Goal: Transaction & Acquisition: Purchase product/service

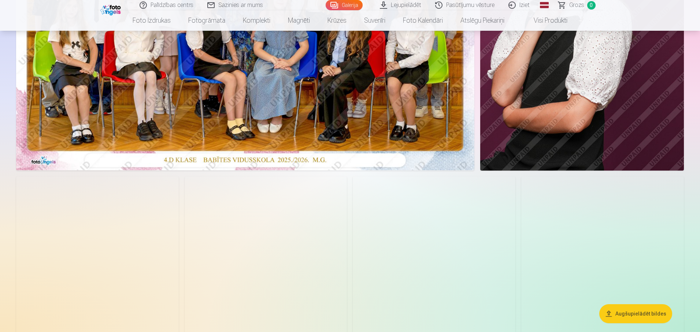
scroll to position [123, 0]
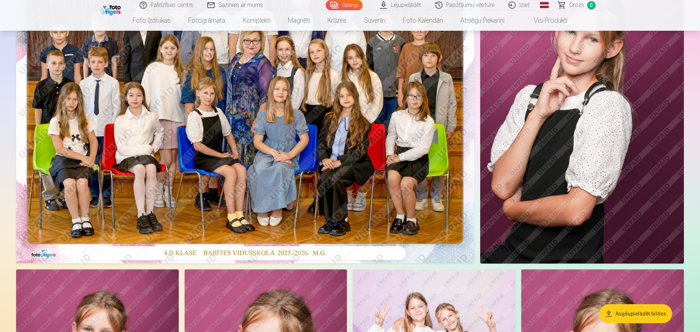
click at [340, 148] on img at bounding box center [245, 111] width 458 height 306
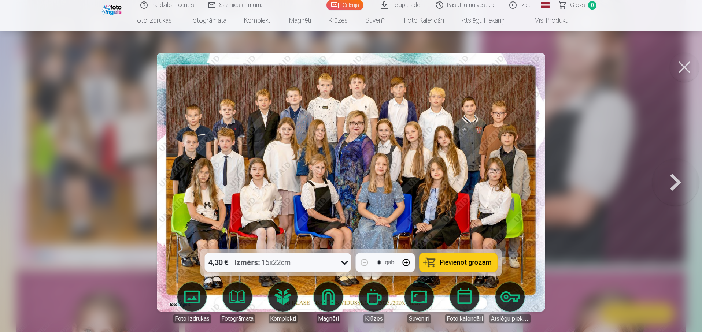
click at [346, 264] on icon at bounding box center [345, 263] width 12 height 12
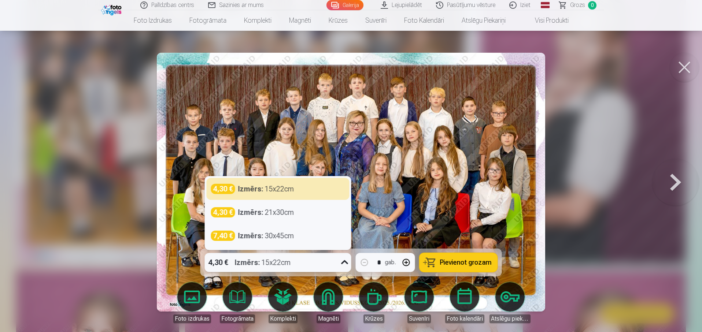
click at [346, 264] on icon at bounding box center [345, 263] width 12 height 12
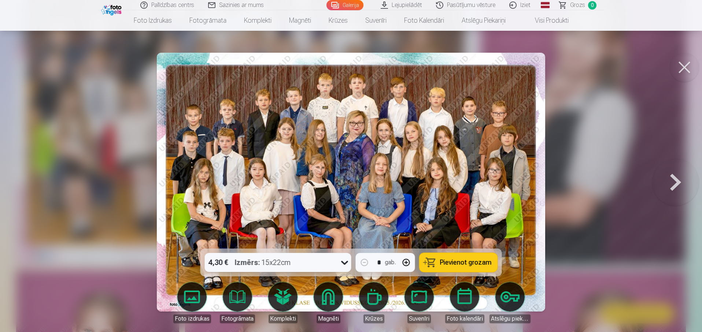
click at [474, 267] on button "Pievienot grozam" at bounding box center [459, 262] width 78 height 19
click at [685, 66] on button at bounding box center [684, 67] width 29 height 29
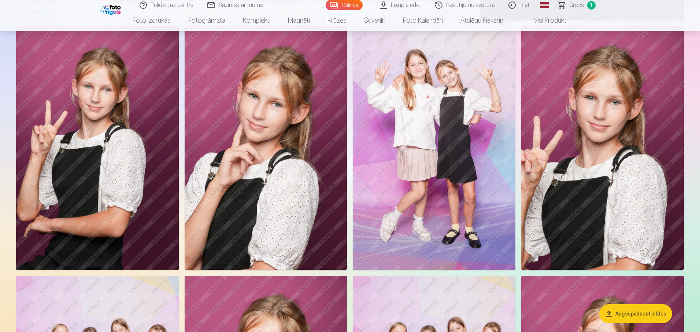
scroll to position [366, 0]
click at [453, 177] on img at bounding box center [434, 149] width 163 height 244
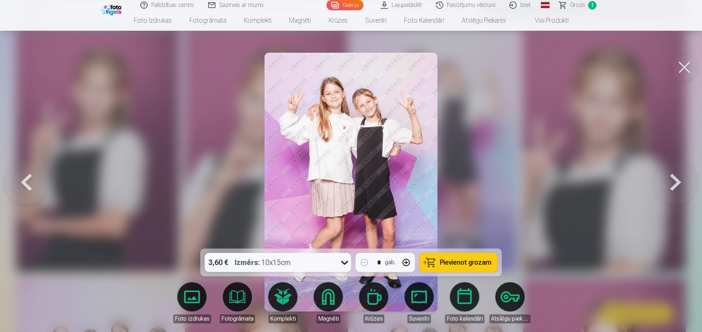
click at [483, 265] on span "Pievienot grozam" at bounding box center [466, 262] width 52 height 7
click at [685, 71] on button at bounding box center [684, 67] width 29 height 29
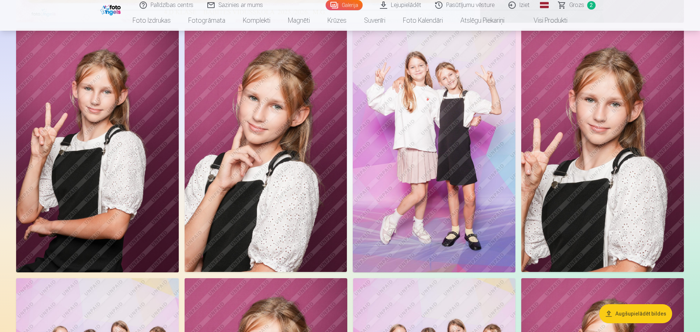
scroll to position [592, 0]
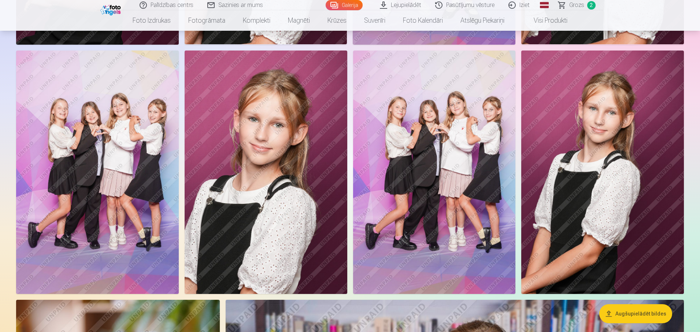
click at [450, 165] on img at bounding box center [434, 173] width 163 height 244
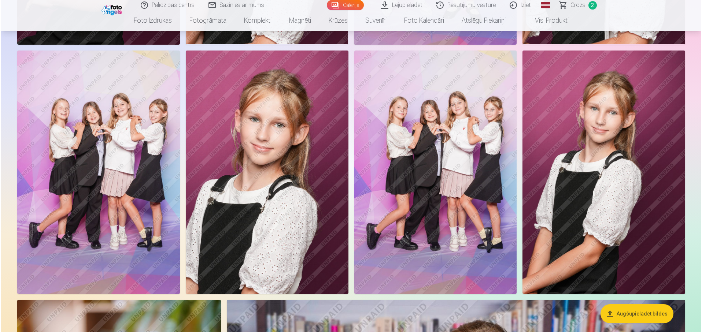
scroll to position [593, 0]
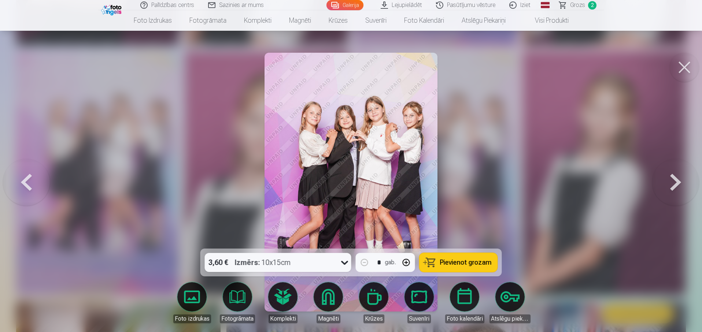
click at [455, 259] on span "Pievienot grozam" at bounding box center [466, 262] width 52 height 7
click at [686, 72] on button at bounding box center [684, 67] width 29 height 29
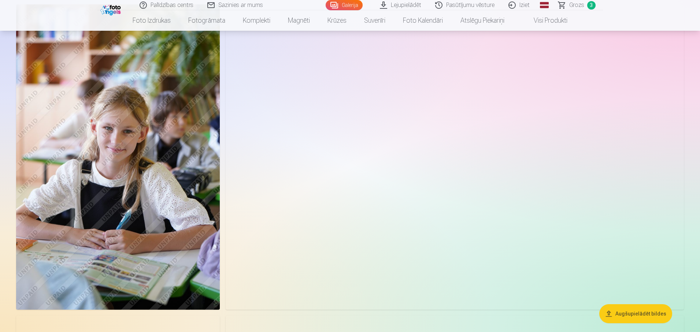
scroll to position [1509, 0]
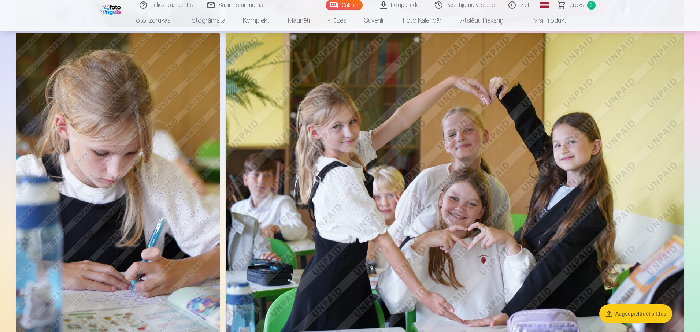
click at [434, 148] on img at bounding box center [455, 186] width 458 height 306
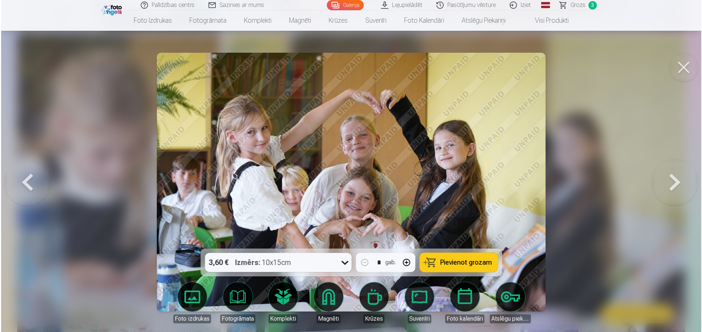
scroll to position [1798, 0]
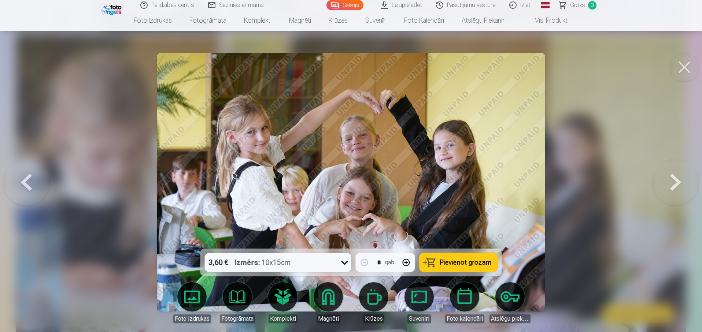
click at [454, 265] on span "Pievienot grozam" at bounding box center [466, 262] width 52 height 7
click at [684, 74] on button at bounding box center [684, 67] width 29 height 29
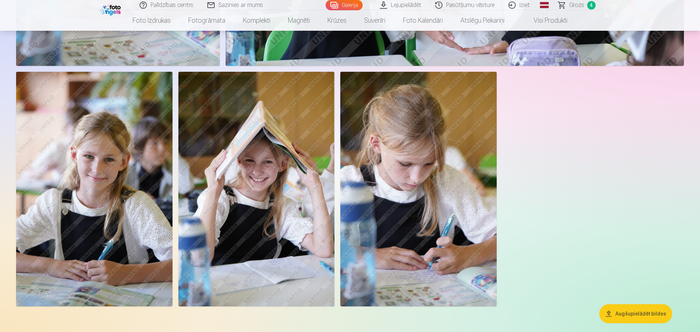
scroll to position [2068, 0]
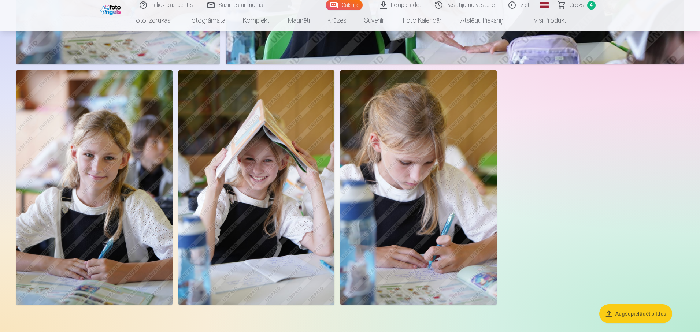
click at [272, 192] on img at bounding box center [256, 187] width 156 height 235
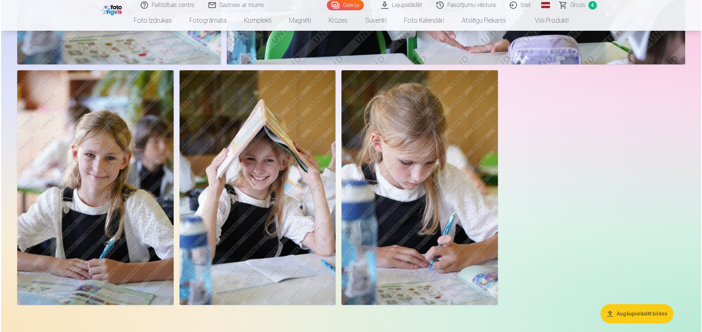
scroll to position [2073, 0]
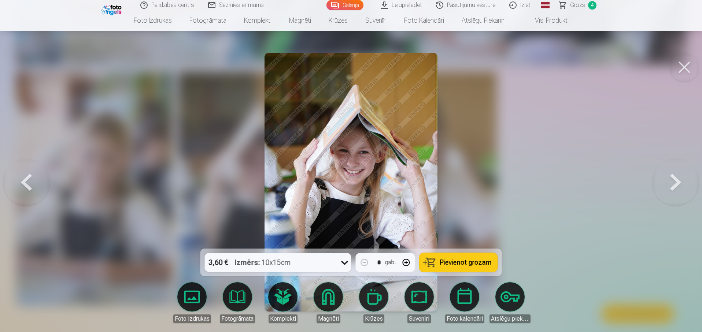
click at [345, 264] on icon at bounding box center [344, 263] width 7 height 4
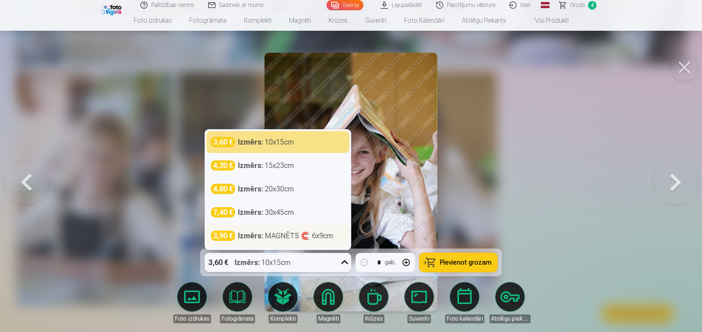
click at [324, 236] on div "Izmērs : MAGNĒTS 🧲 6x9cm" at bounding box center [285, 236] width 95 height 10
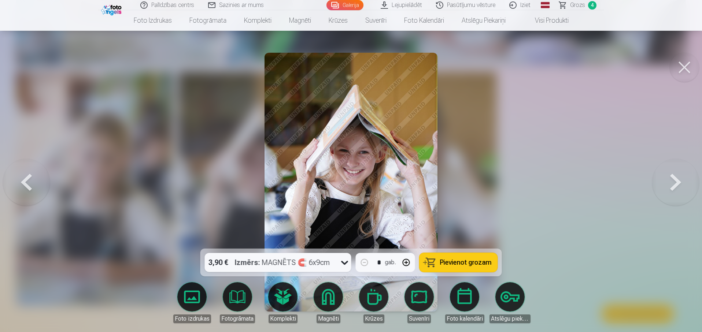
click at [408, 261] on button "button" at bounding box center [407, 263] width 18 height 18
click at [463, 262] on span "Pievienot grozam" at bounding box center [466, 262] width 52 height 7
type input "*"
click at [683, 72] on button at bounding box center [684, 67] width 29 height 29
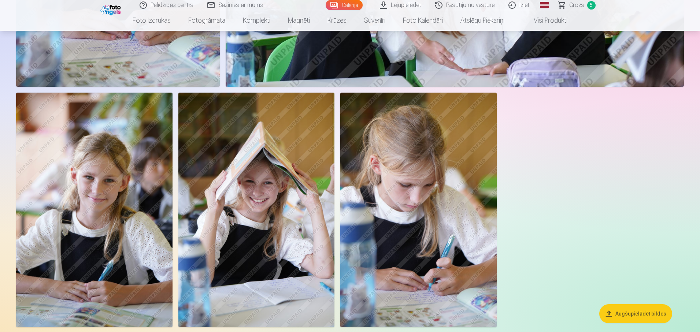
scroll to position [2057, 0]
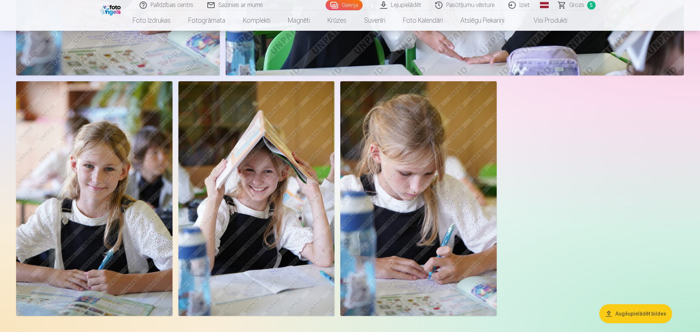
click at [132, 222] on img at bounding box center [94, 198] width 156 height 235
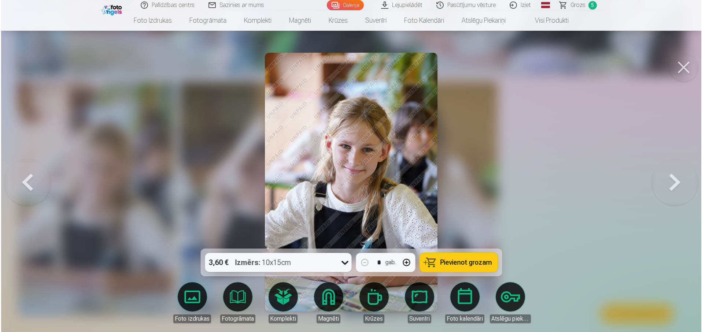
scroll to position [2062, 0]
click at [344, 265] on icon at bounding box center [345, 263] width 12 height 12
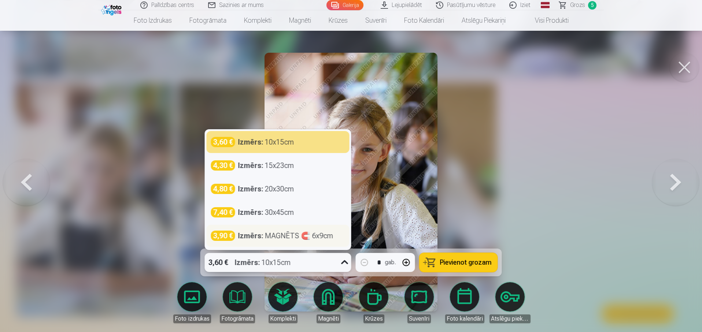
click at [265, 235] on div "Izmērs : MAGNĒTS 🧲 6x9cm" at bounding box center [285, 236] width 95 height 10
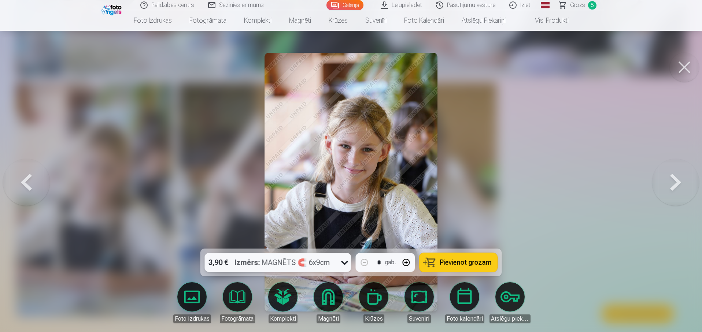
click at [477, 264] on span "Pievienot grozam" at bounding box center [466, 262] width 52 height 7
click at [683, 71] on button at bounding box center [684, 67] width 29 height 29
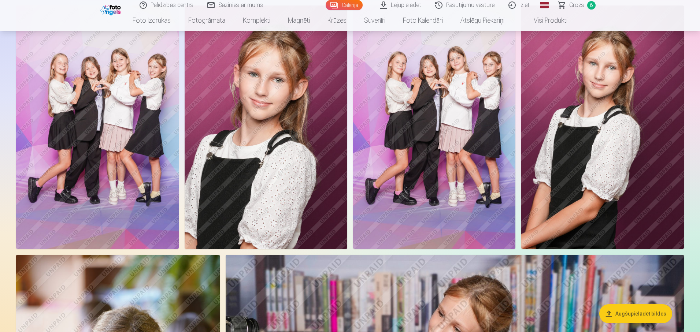
scroll to position [612, 0]
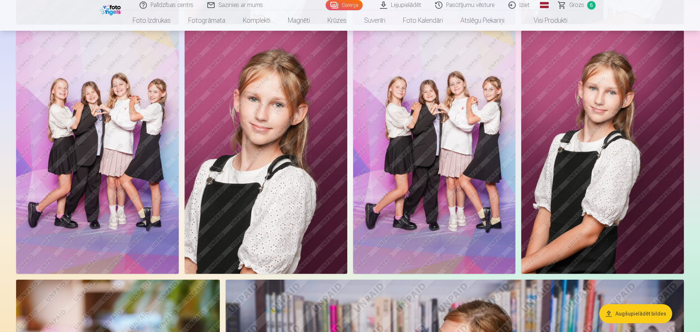
click at [292, 200] on img at bounding box center [266, 152] width 163 height 244
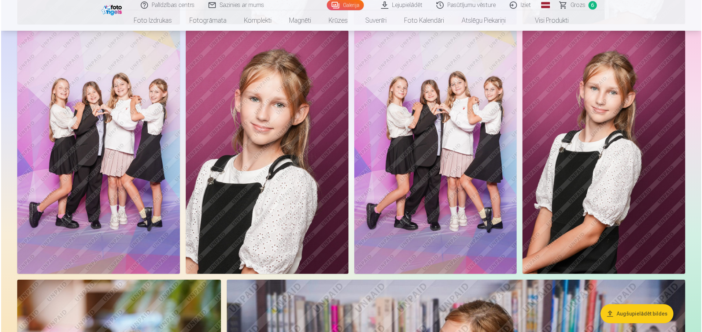
scroll to position [613, 0]
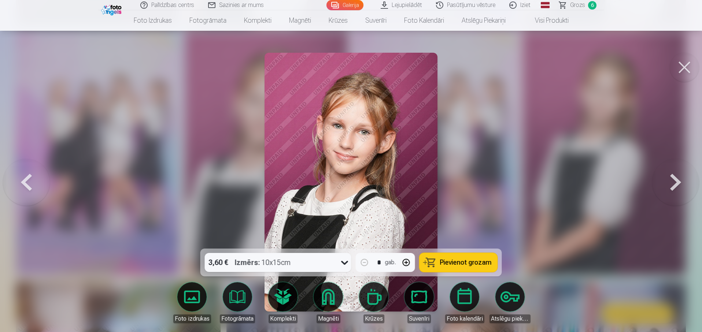
click at [343, 261] on icon at bounding box center [345, 263] width 12 height 12
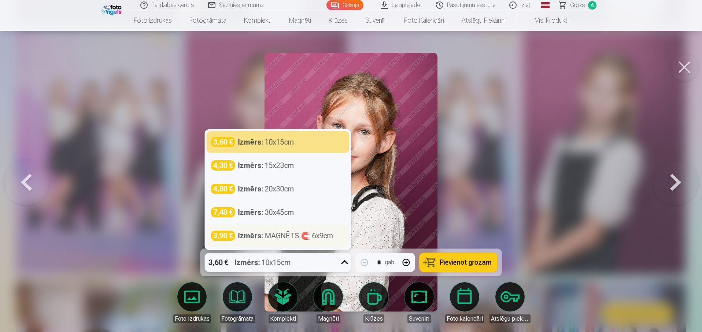
click at [283, 240] on div "Izmērs : MAGNĒTS 🧲 6x9cm" at bounding box center [285, 236] width 95 height 10
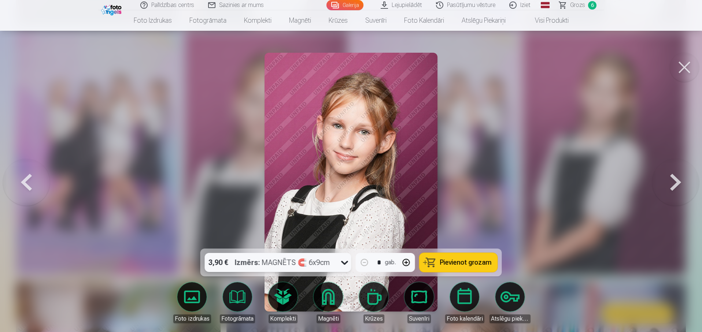
click at [455, 264] on span "Pievienot grozam" at bounding box center [466, 262] width 52 height 7
click at [689, 69] on button at bounding box center [684, 67] width 29 height 29
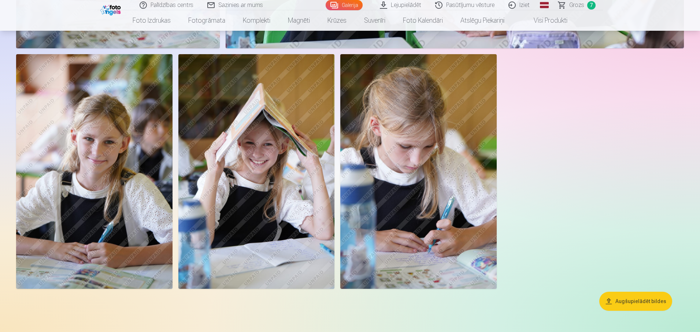
scroll to position [1742, 0]
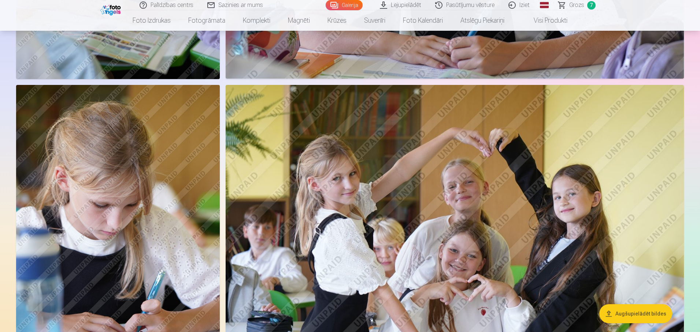
click at [577, 6] on span "Grozs" at bounding box center [577, 5] width 15 height 9
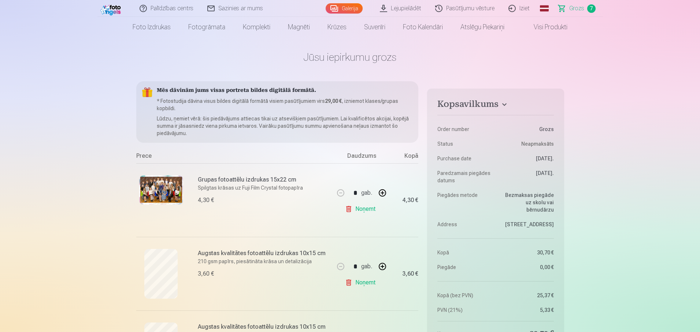
scroll to position [10, 0]
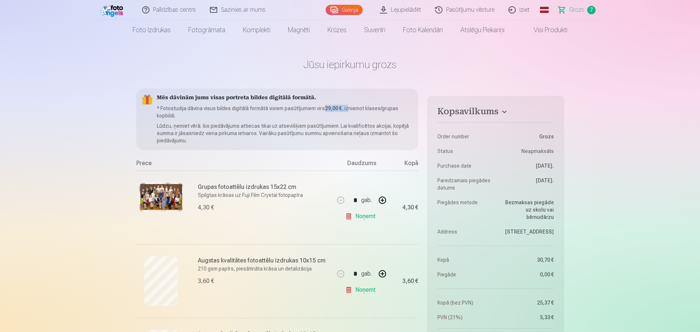
drag, startPoint x: 326, startPoint y: 108, endPoint x: 358, endPoint y: 111, distance: 32.0
click at [350, 109] on p "* Fotostudija dāvina visus bildes digitālā formātā visiem pasūtījumiem virs 29,…" at bounding box center [285, 112] width 256 height 15
drag, startPoint x: 549, startPoint y: 201, endPoint x: 553, endPoint y: 213, distance: 13.1
click at [553, 213] on dd "Bezmaksas piegāde uz skolu vai bērnudārzu" at bounding box center [527, 210] width 55 height 22
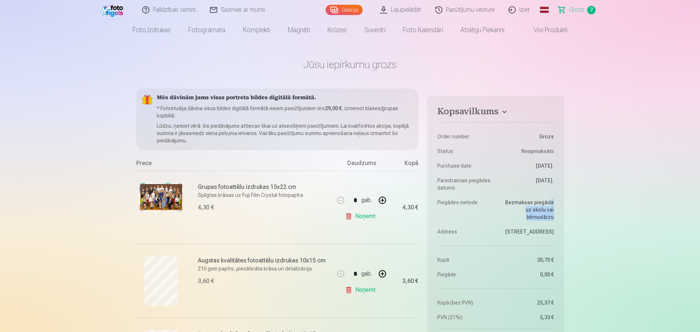
click at [531, 206] on dd "Bezmaksas piegāde uz skolu vai bērnudārzu" at bounding box center [527, 210] width 55 height 22
drag, startPoint x: 526, startPoint y: 181, endPoint x: 555, endPoint y: 180, distance: 29.0
click at [555, 180] on aside "Kopsavilkums Order number Grozs Status Neapmaksāts Purchase date [DATE]. Paredz…" at bounding box center [495, 269] width 137 height 347
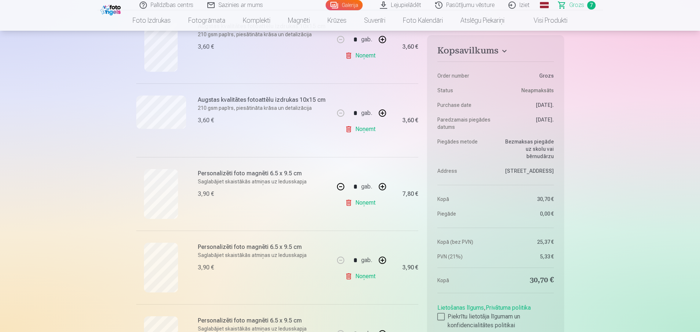
scroll to position [467, 0]
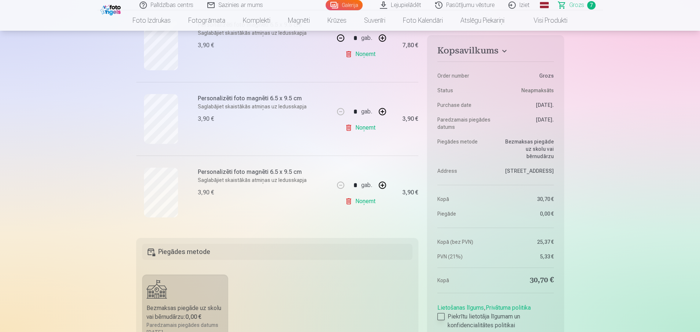
click at [443, 316] on div at bounding box center [441, 316] width 7 height 7
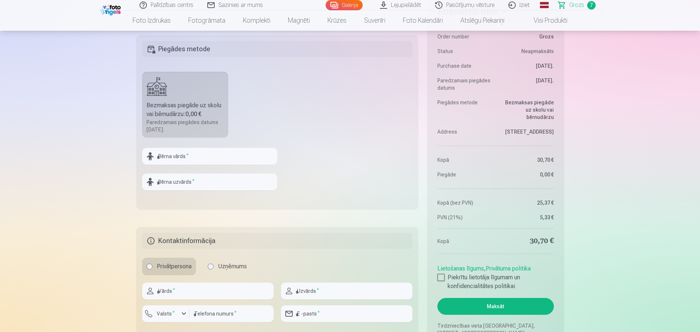
scroll to position [653, 0]
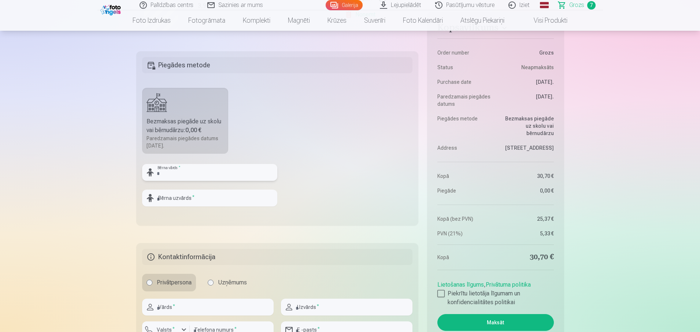
click at [207, 173] on input "text" at bounding box center [209, 172] width 135 height 17
type input "*"
type input "****"
type input "*********"
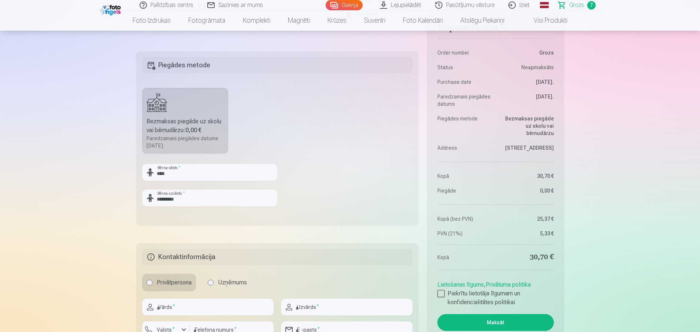
click at [173, 147] on div "Paredzamais piegādes datums [DATE]." at bounding box center [186, 142] width 78 height 15
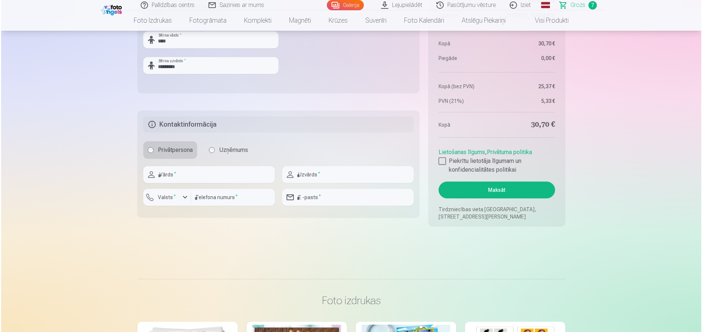
scroll to position [787, 0]
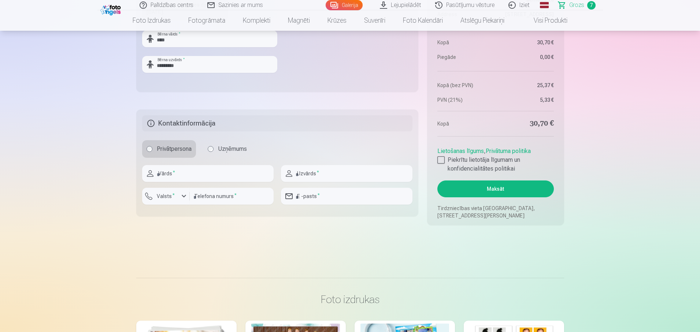
click at [218, 164] on fieldset "Kontaktinformācija Privātpersona Uzņēmums Vārds * Uzvārds * Valsts * Telefona n…" at bounding box center [277, 163] width 283 height 107
click at [217, 169] on input "text" at bounding box center [208, 173] width 132 height 17
type input "*********"
click at [227, 199] on input "number" at bounding box center [232, 196] width 84 height 17
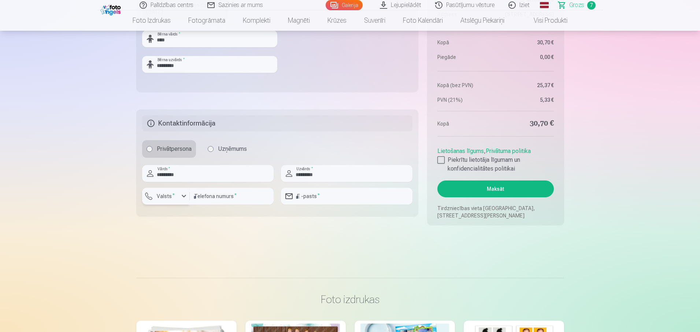
click at [173, 197] on sup "*" at bounding box center [174, 195] width 2 height 5
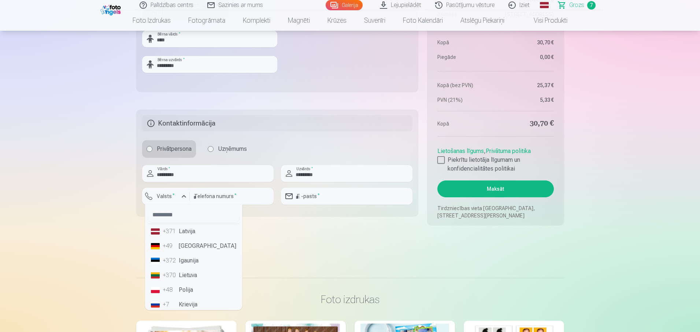
click at [178, 233] on li "+371 Latvija" at bounding box center [193, 231] width 91 height 15
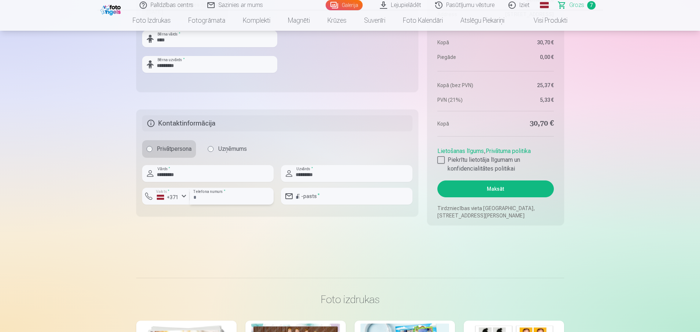
click at [220, 198] on input "number" at bounding box center [232, 196] width 84 height 17
type input "********"
click at [339, 197] on input "email" at bounding box center [347, 196] width 132 height 17
type input "**********"
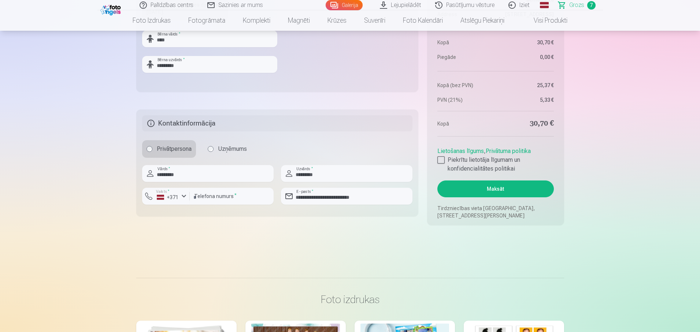
click at [516, 189] on button "Maksāt" at bounding box center [496, 189] width 116 height 17
